Goal: Find specific page/section: Locate item on page

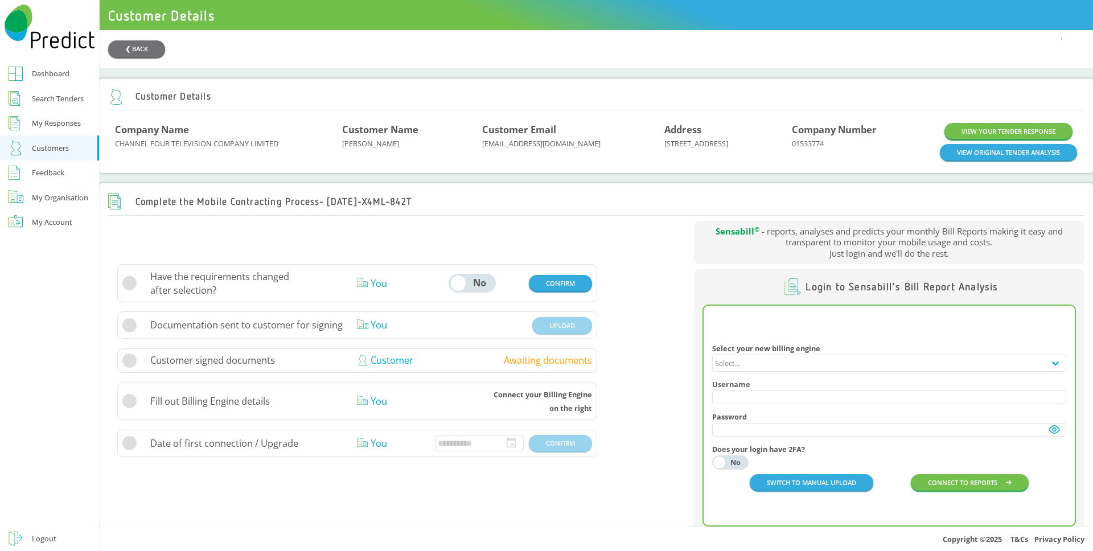
drag, startPoint x: 840, startPoint y: 152, endPoint x: 529, endPoint y: 153, distance: 310.3
click at [529, 153] on div "Company Name CHANNEL FOUR TELEVISION COMPANY LIMITED Customer Name [PERSON_NAME…" at bounding box center [596, 142] width 962 height 38
click at [137, 133] on div "Company Name" at bounding box center [228, 130] width 227 height 14
drag, startPoint x: 118, startPoint y: 132, endPoint x: 773, endPoint y: 143, distance: 654.3
click at [773, 143] on div "Company Name CHANNEL FOUR TELEVISION COMPANY LIMITED Customer Name [PERSON_NAME…" at bounding box center [596, 142] width 976 height 52
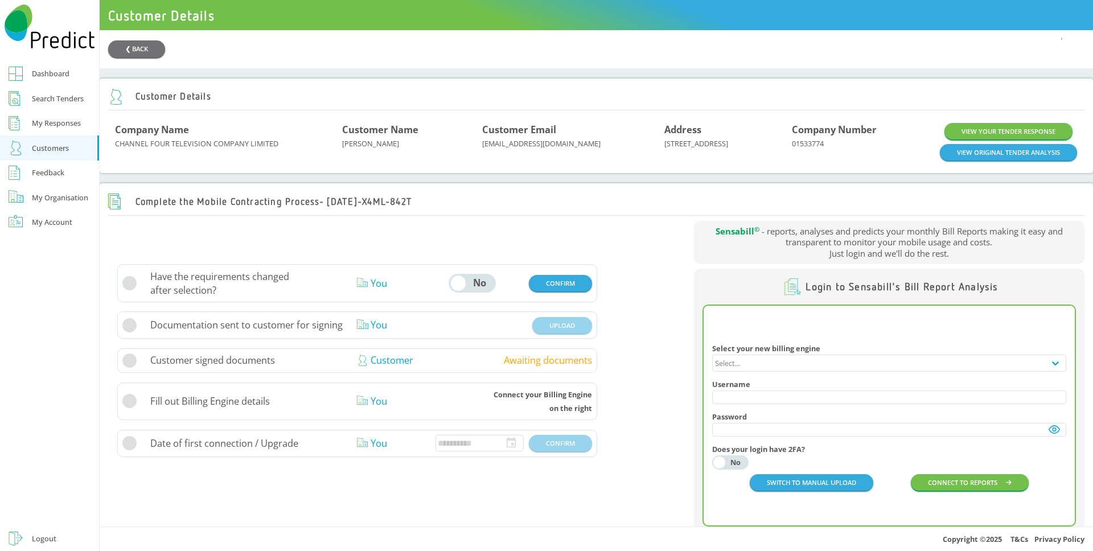
click at [837, 137] on div "Company Number" at bounding box center [866, 130] width 149 height 14
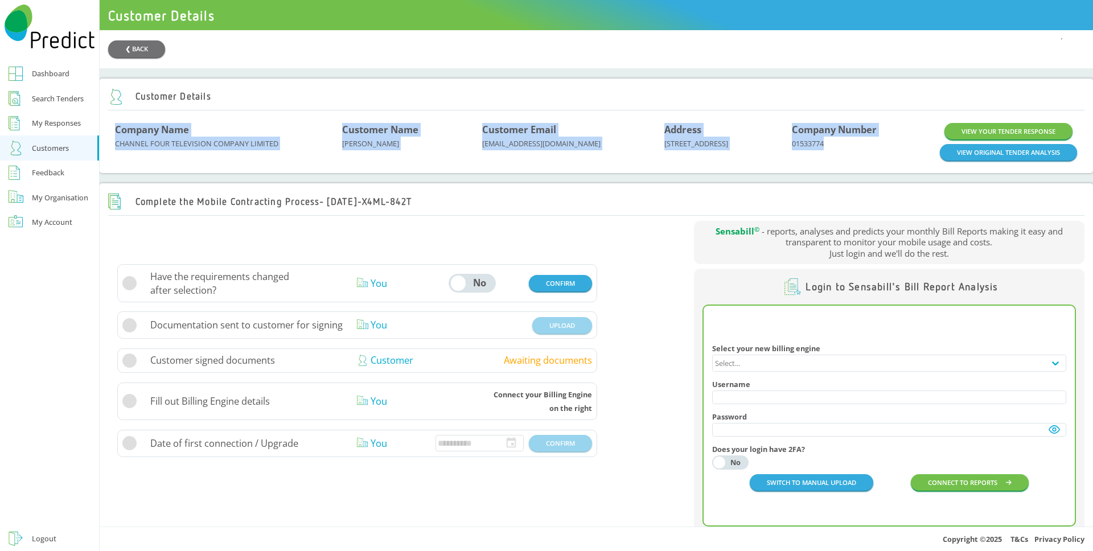
drag, startPoint x: 846, startPoint y: 145, endPoint x: 225, endPoint y: 117, distance: 621.8
click at [225, 117] on div "Customer Details Company Name CHANNEL FOUR TELEVISION COMPANY LIMITED Customer …" at bounding box center [596, 126] width 993 height 95
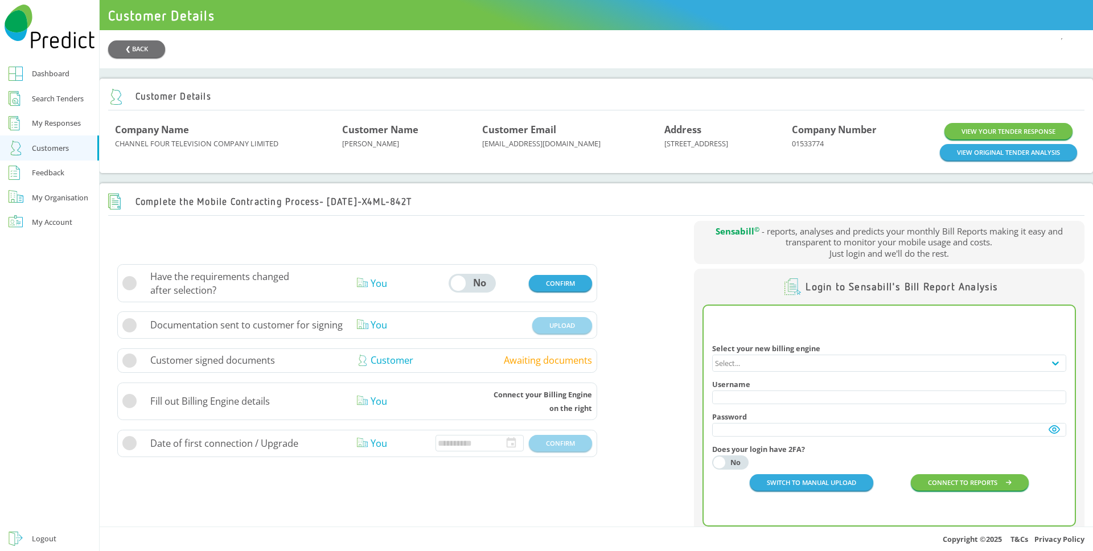
click at [564, 106] on div "Customer Details" at bounding box center [596, 97] width 976 height 27
